Goal: Information Seeking & Learning: Learn about a topic

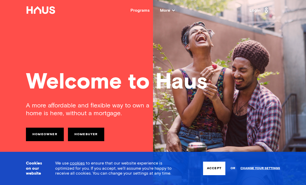
click at [84, 134] on link "Homebuyer" at bounding box center [86, 134] width 36 height 13
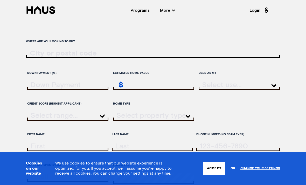
click at [38, 54] on input "ratesLocationInput" at bounding box center [153, 54] width 254 height 8
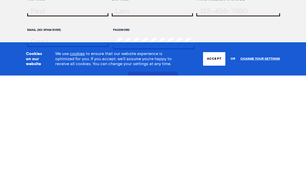
type input "Wingerworth"
click at [215, 162] on button "Accept" at bounding box center [214, 168] width 22 height 13
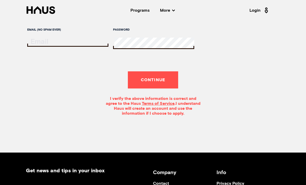
click at [154, 88] on button "Continue" at bounding box center [153, 79] width 51 height 17
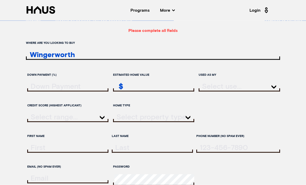
scroll to position [0, 0]
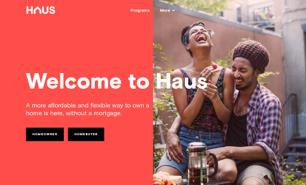
click at [41, 133] on link "Homeowner" at bounding box center [45, 134] width 38 height 13
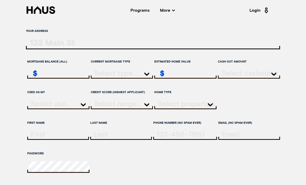
click at [172, 9] on span "More" at bounding box center [167, 10] width 15 height 4
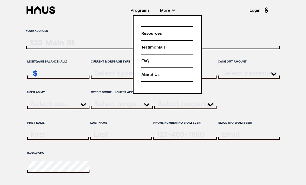
click at [122, 34] on label "Your address" at bounding box center [153, 30] width 254 height 9
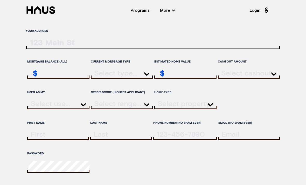
click at [140, 12] on div "Programs" at bounding box center [139, 10] width 19 height 4
